Goal: Check status

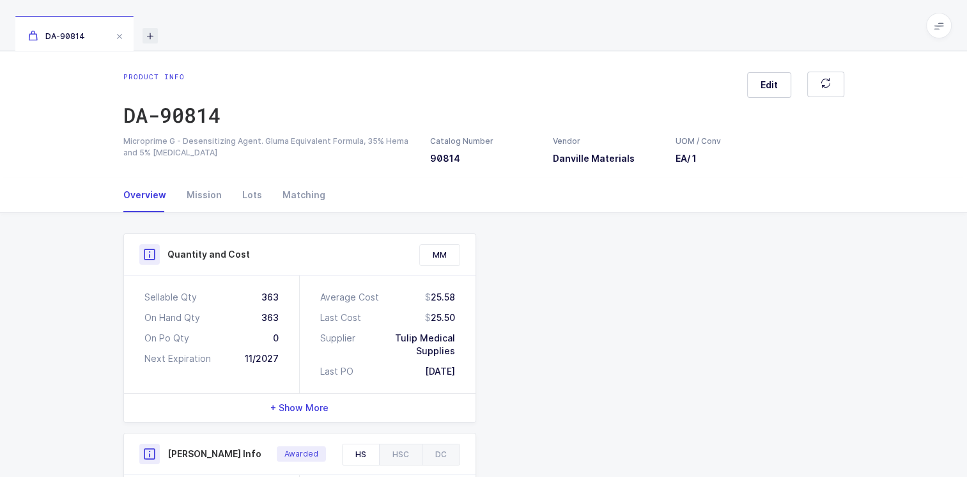
click at [148, 35] on icon at bounding box center [149, 35] width 15 height 15
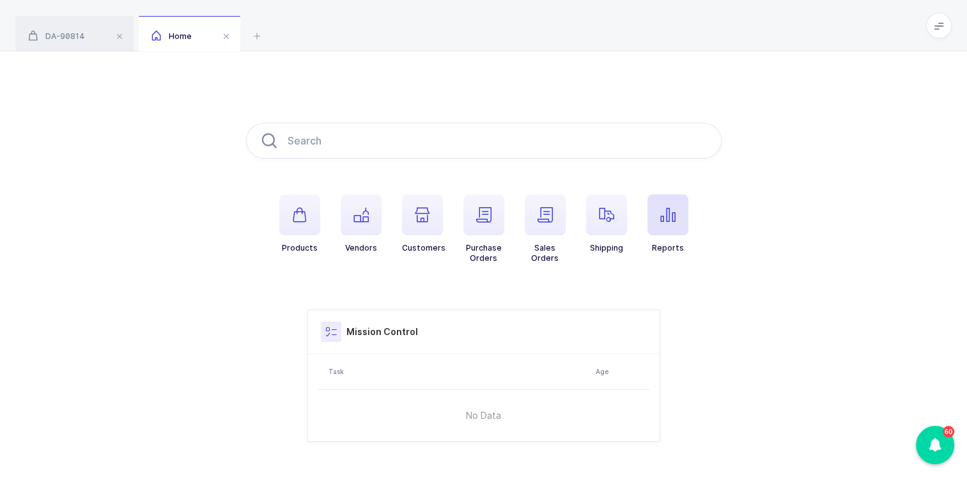
click at [471, 220] on span "button" at bounding box center [667, 214] width 41 height 41
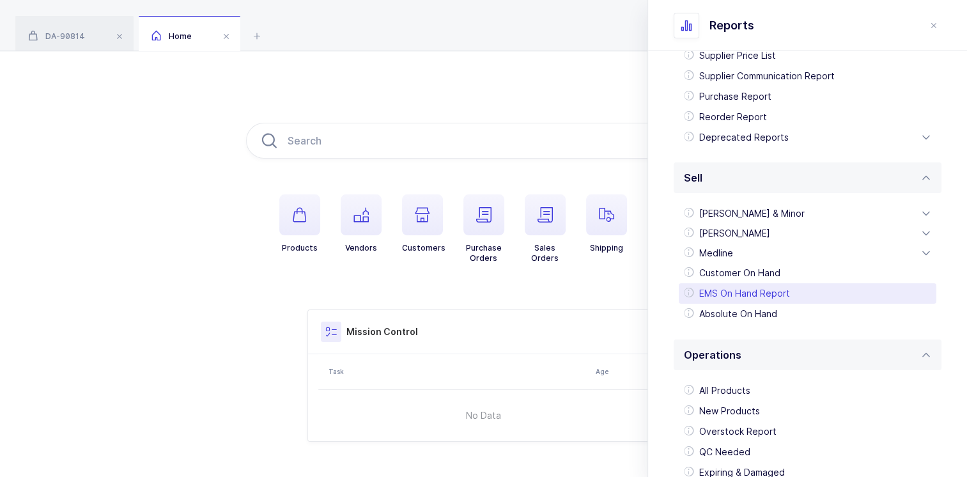
scroll to position [190, 0]
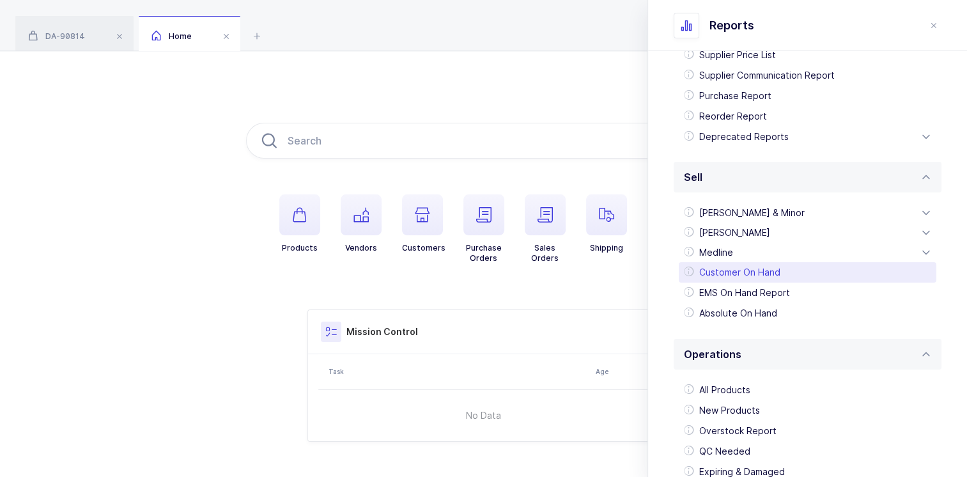
click at [471, 270] on div "Customer On Hand" at bounding box center [806, 272] width 257 height 20
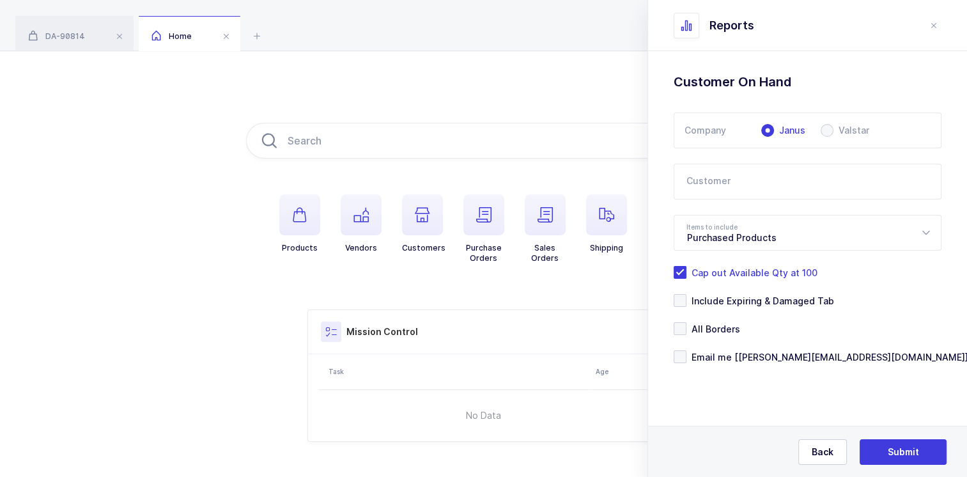
scroll to position [0, 0]
click at [471, 131] on span at bounding box center [826, 130] width 13 height 13
click at [471, 131] on input "Valstar" at bounding box center [826, 130] width 13 height 13
radio input "true"
radio input "false"
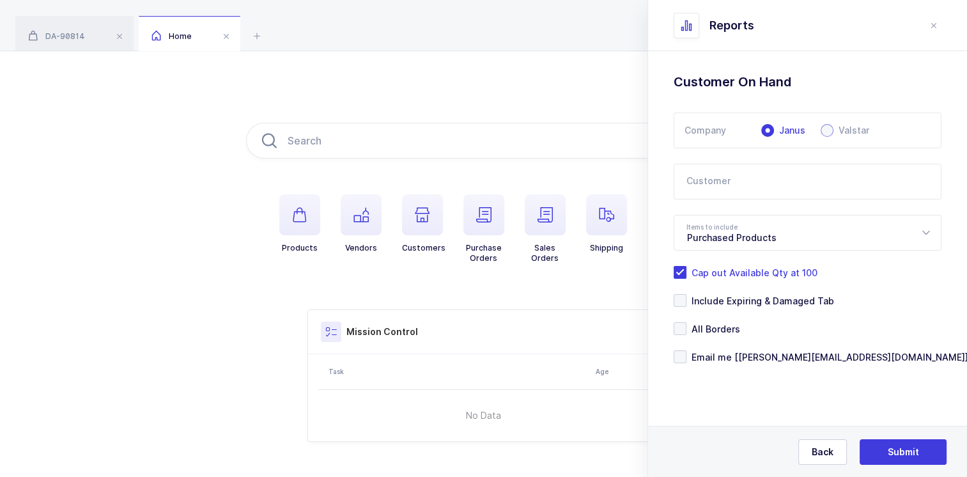
radio input "true"
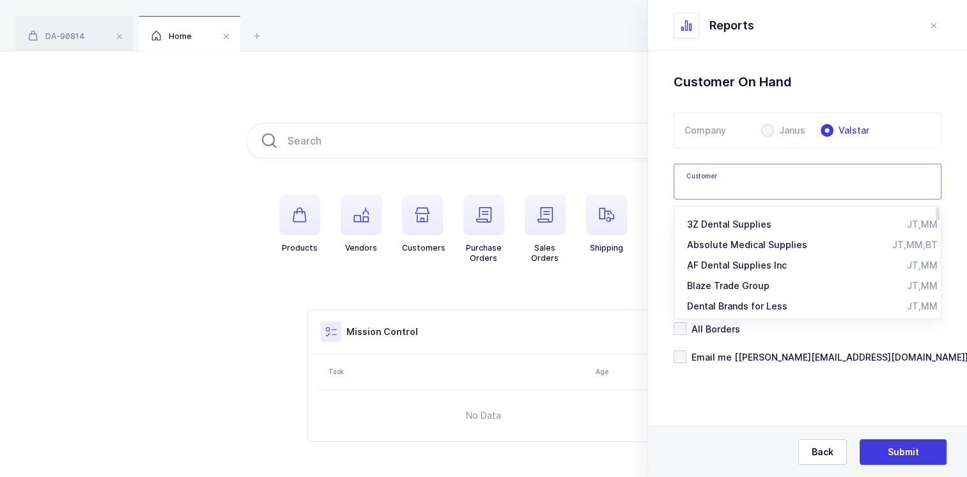
click at [471, 178] on input "text" at bounding box center [807, 182] width 268 height 36
click at [471, 220] on span "3Z Dental Supplies" at bounding box center [729, 223] width 84 height 11
type input "3Z Dental Supplies"
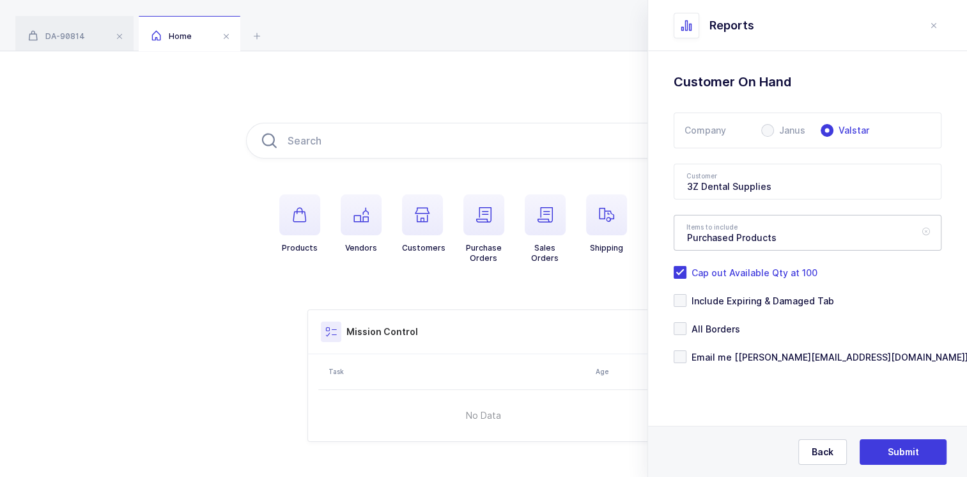
click at [471, 231] on icon at bounding box center [925, 233] width 16 height 36
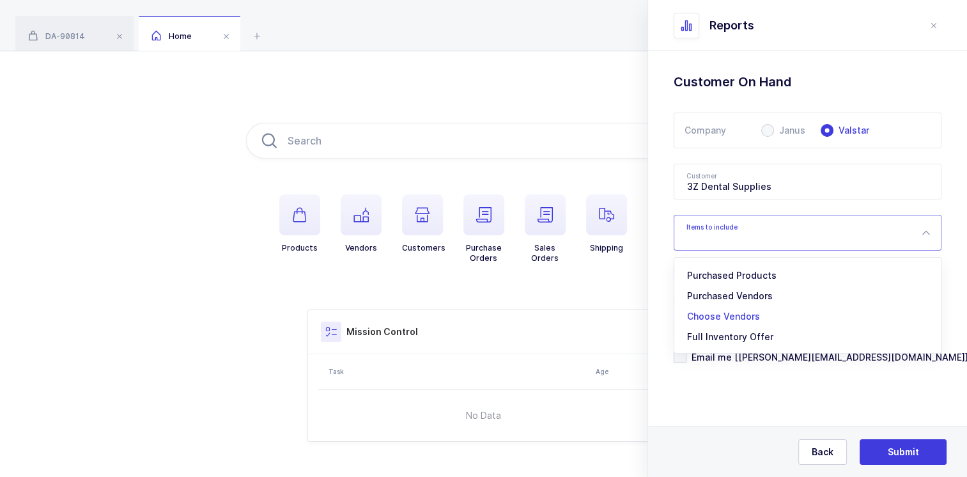
click at [471, 317] on span "Choose Vendors" at bounding box center [723, 315] width 73 height 11
type input "Choose Vendors"
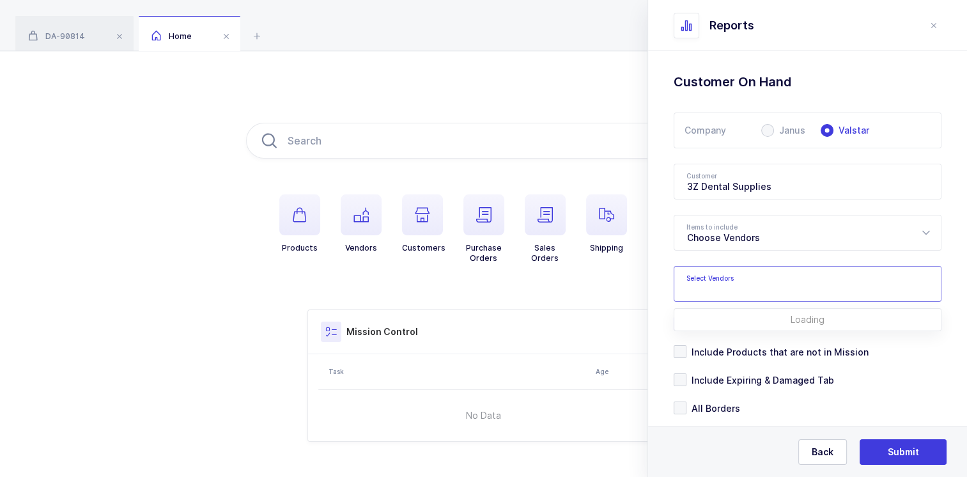
click at [471, 284] on input "text" at bounding box center [794, 287] width 216 height 17
type input "Ivoclar vi"
click at [471, 326] on span "Ivoclar Vivadent" at bounding box center [738, 327] width 72 height 11
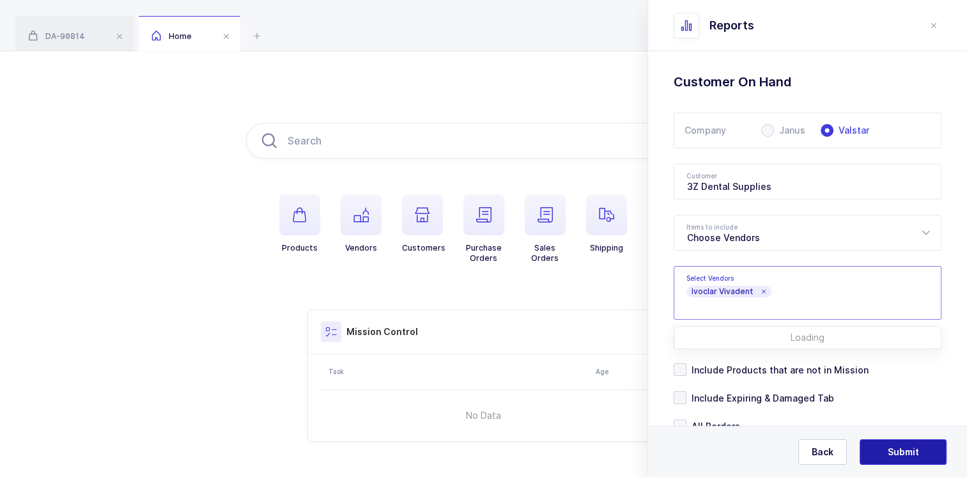
click at [471, 451] on span "Submit" at bounding box center [902, 451] width 31 height 13
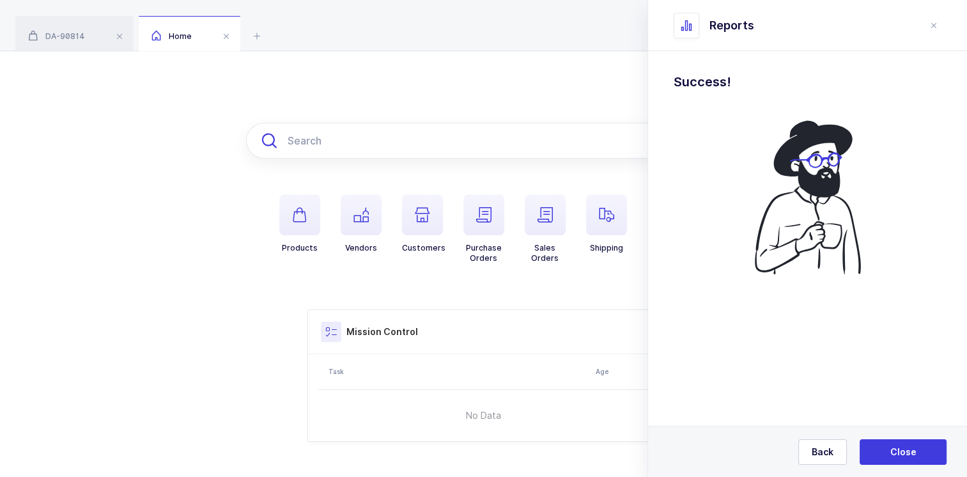
click at [299, 147] on input "text" at bounding box center [483, 141] width 475 height 36
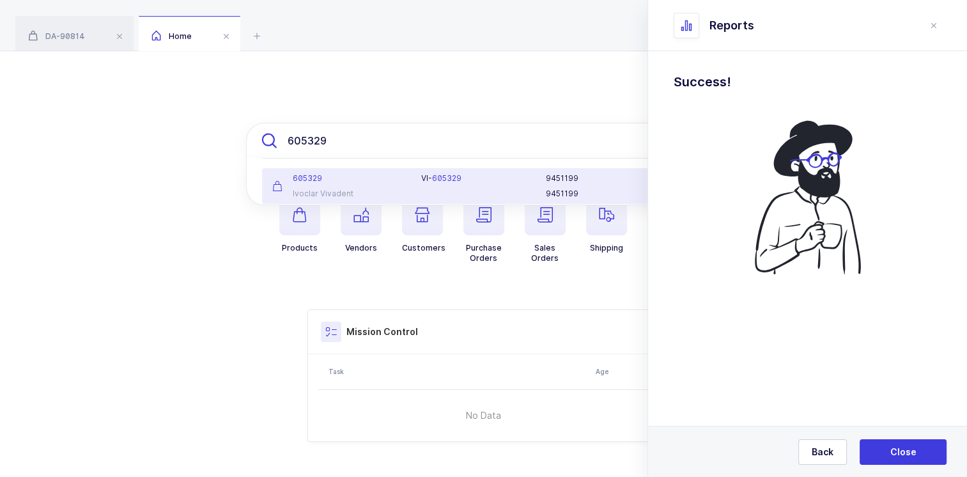
type input "605329"
click at [337, 185] on div "605329 Ivoclar Vivadent" at bounding box center [338, 186] width 149 height 26
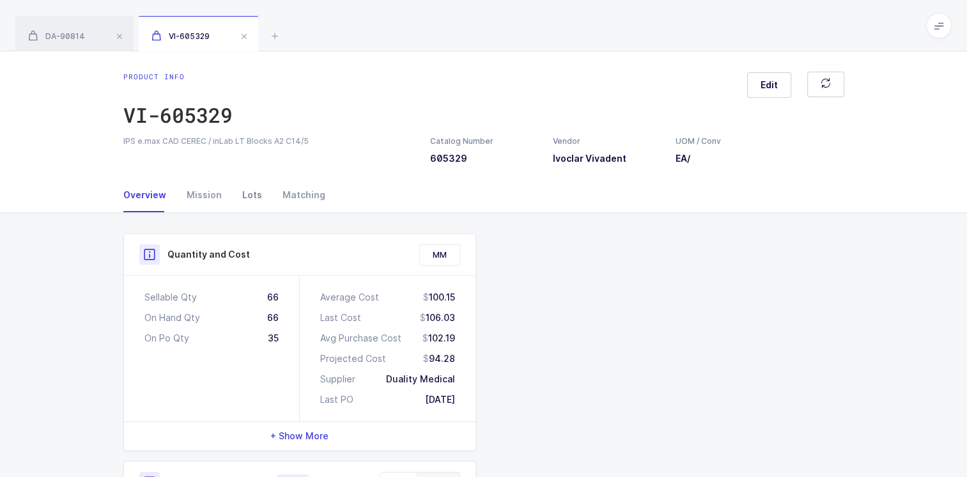
click at [248, 197] on div "Lots" at bounding box center [252, 195] width 40 height 34
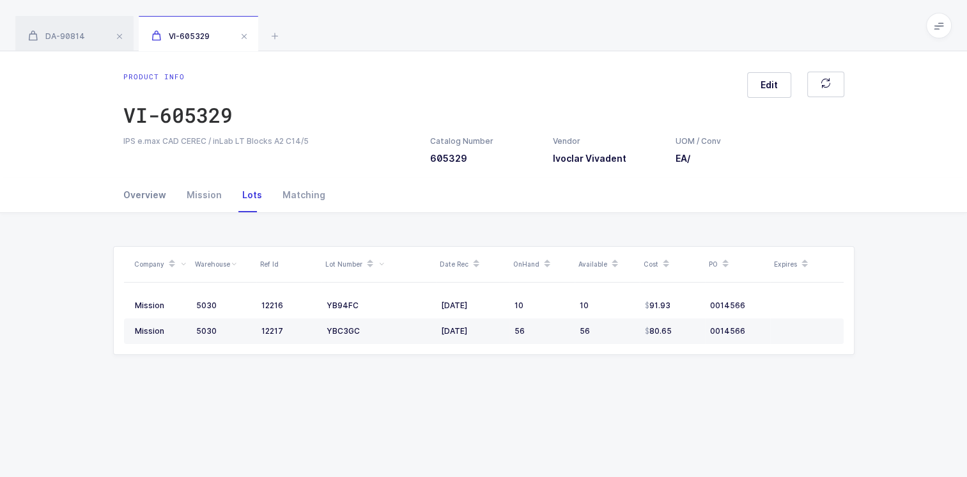
click at [146, 194] on div "Overview" at bounding box center [149, 195] width 53 height 34
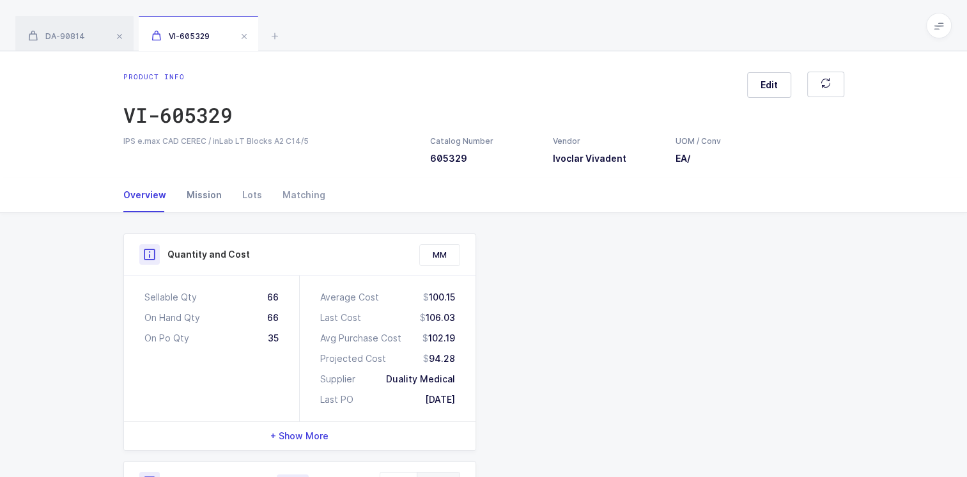
click at [204, 195] on div "Mission" at bounding box center [204, 195] width 56 height 34
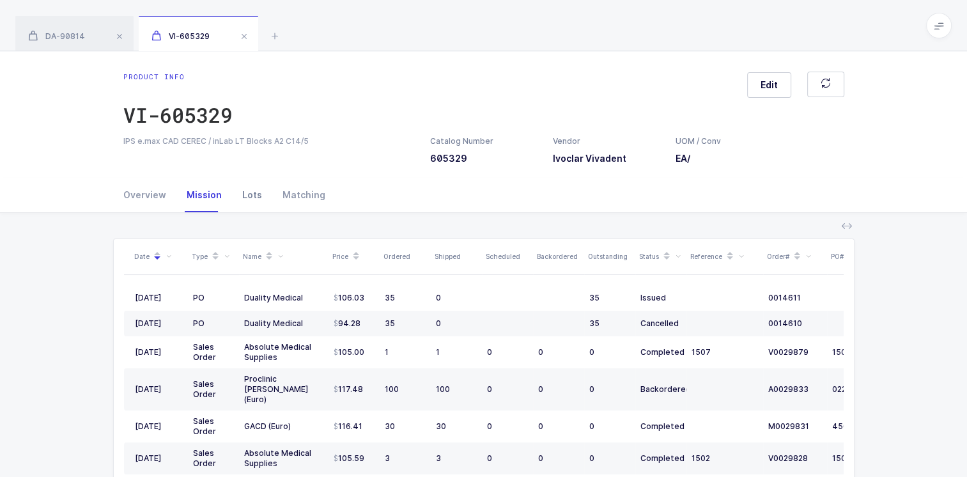
click at [252, 194] on div "Lots" at bounding box center [252, 195] width 40 height 34
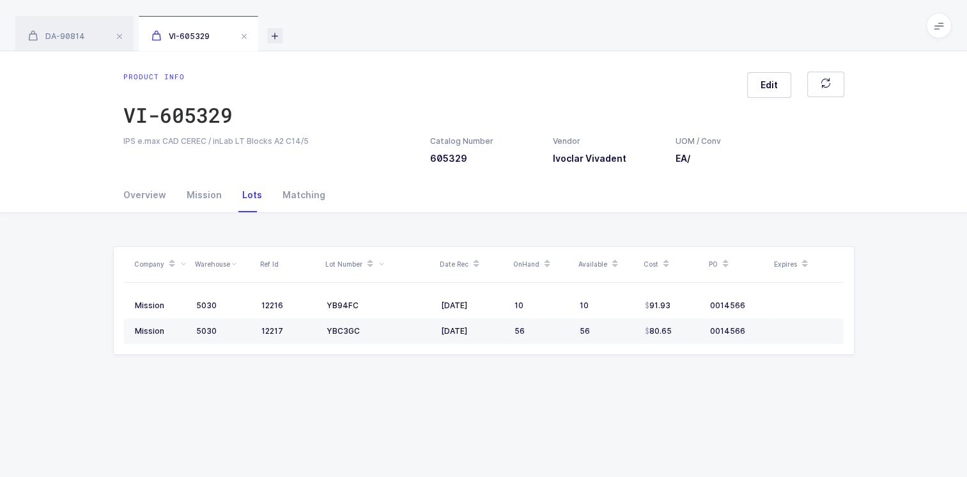
click at [279, 38] on icon at bounding box center [274, 35] width 15 height 15
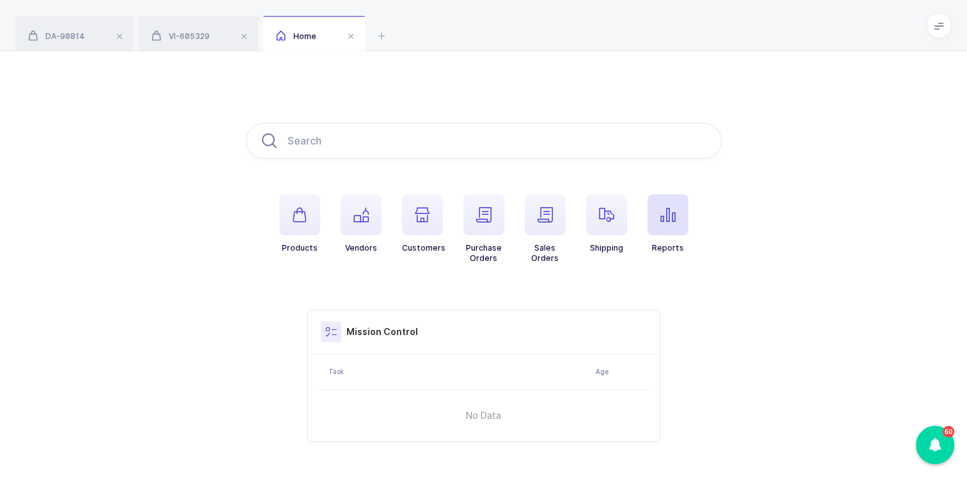
click at [471, 221] on span "button" at bounding box center [667, 214] width 41 height 41
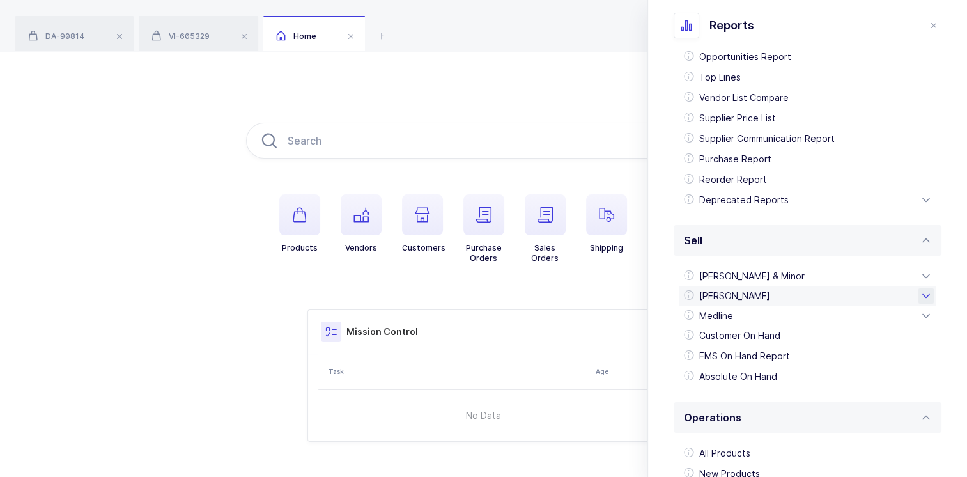
scroll to position [128, 0]
click at [471, 331] on div "Customer On Hand" at bounding box center [806, 335] width 257 height 20
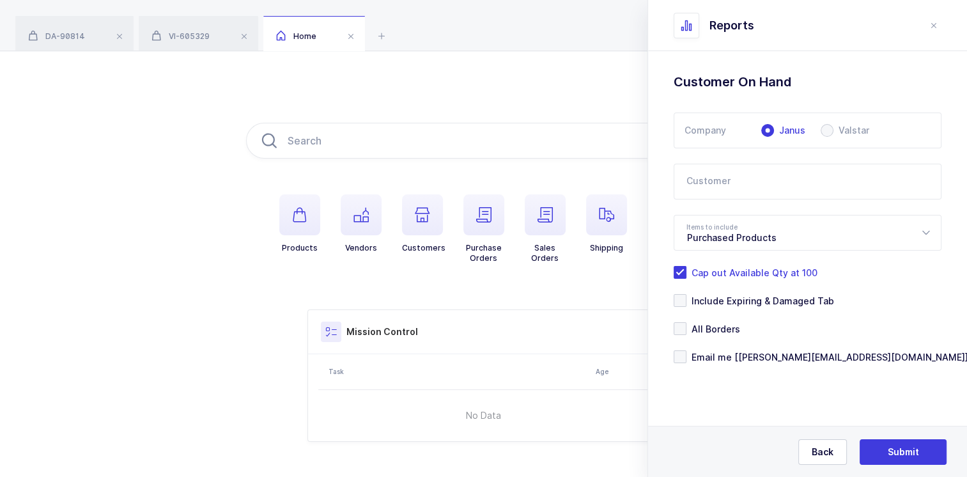
scroll to position [0, 0]
click at [471, 129] on span at bounding box center [826, 130] width 13 height 13
click at [471, 129] on input "Valstar" at bounding box center [826, 130] width 13 height 13
radio input "true"
radio input "false"
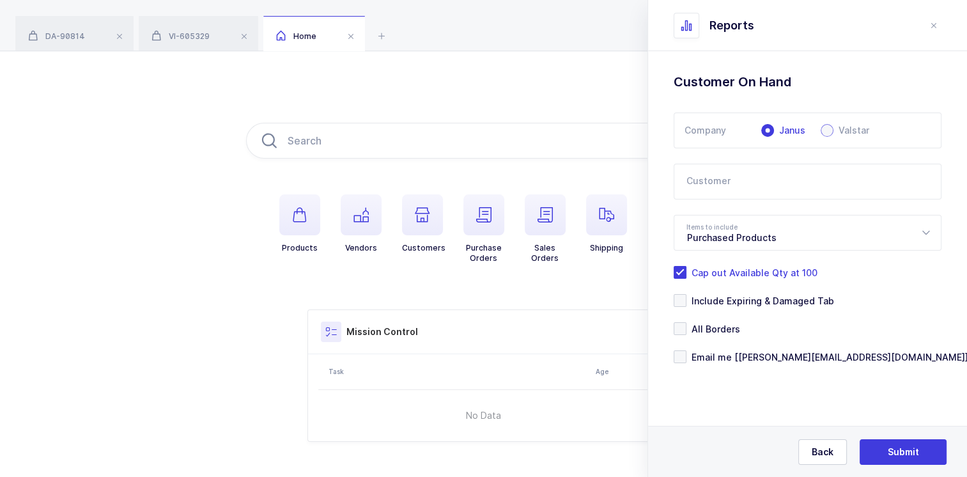
radio input "true"
click at [471, 178] on input "text" at bounding box center [807, 182] width 268 height 36
click at [471, 222] on span "Alpine Dental" at bounding box center [716, 223] width 59 height 11
type input "Alpine Dental"
click at [471, 233] on icon at bounding box center [925, 233] width 16 height 36
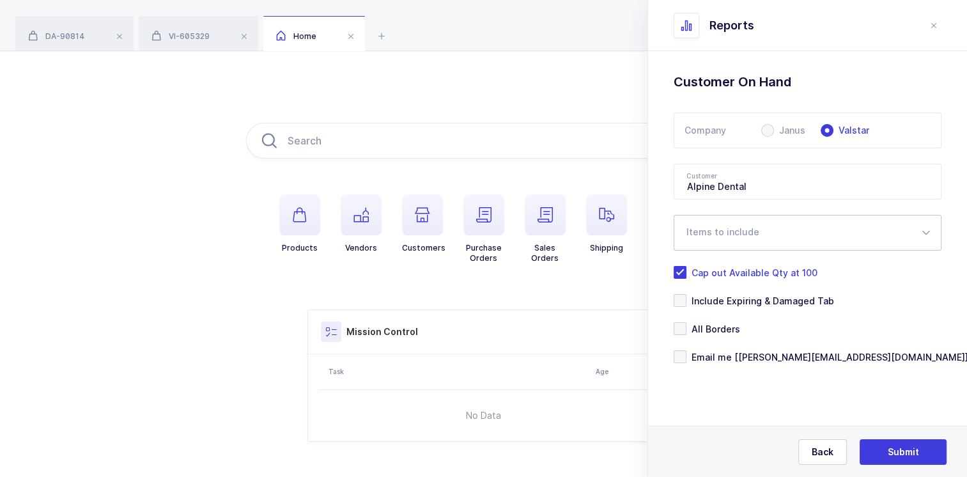
click at [471, 233] on icon at bounding box center [925, 233] width 16 height 36
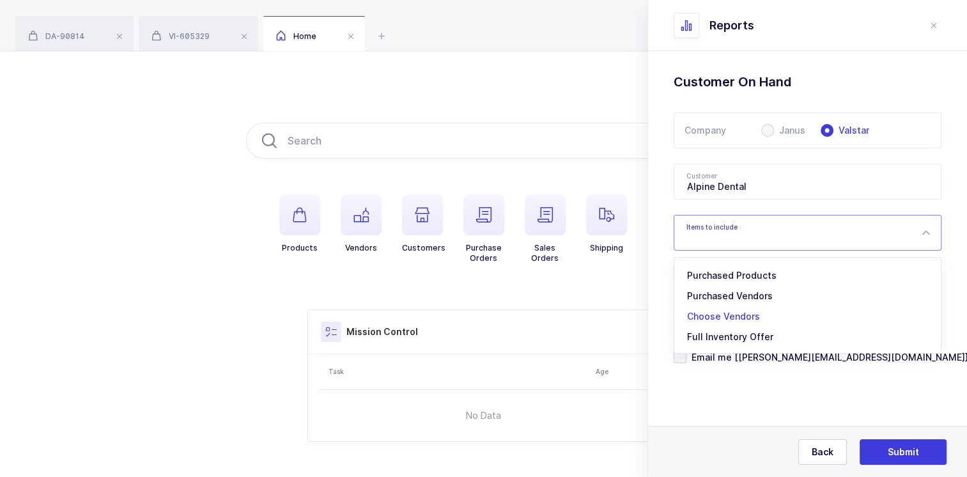
click at [471, 317] on span "Choose Vendors" at bounding box center [723, 315] width 73 height 11
type input "Choose Vendors"
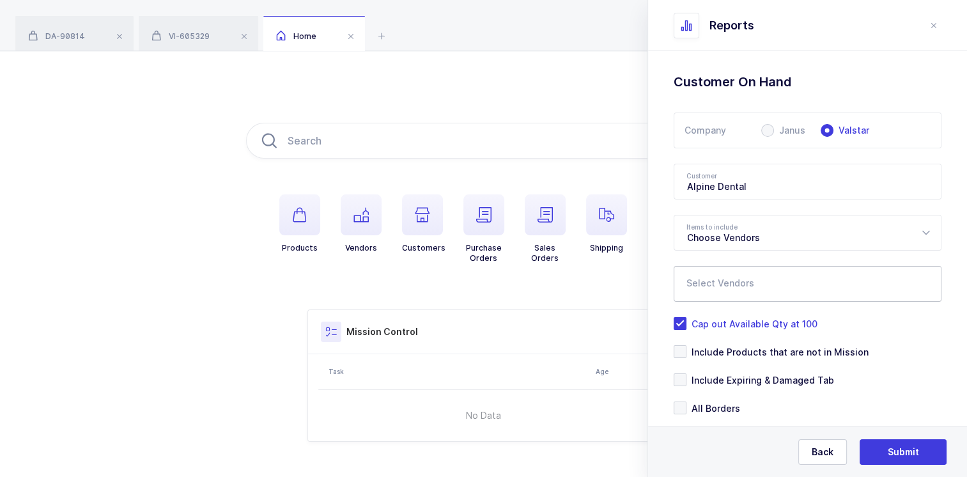
click at [471, 282] on input "text" at bounding box center [794, 287] width 216 height 17
type input "Ivoclar"
click at [471, 328] on span "Ivoclar Vivadent" at bounding box center [738, 327] width 72 height 11
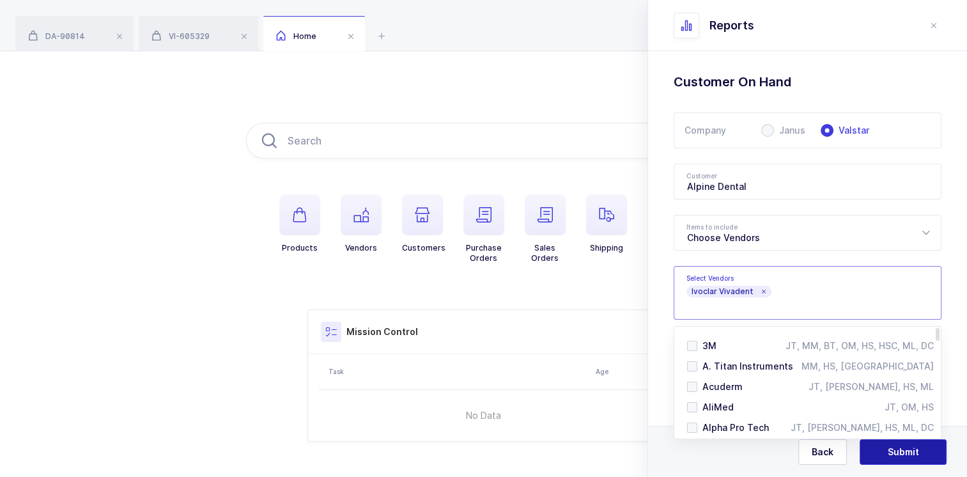
click at [471, 450] on button "Submit" at bounding box center [902, 452] width 87 height 26
